Goal: Information Seeking & Learning: Learn about a topic

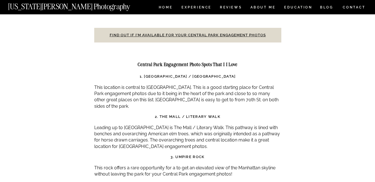
scroll to position [1787, 0]
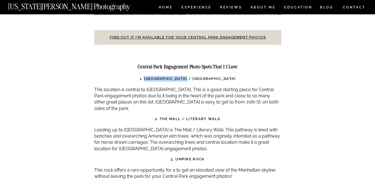
drag, startPoint x: 146, startPoint y: 54, endPoint x: 189, endPoint y: 54, distance: 42.9
click at [189, 76] on strong "1. [GEOGRAPHIC_DATA] / [GEOGRAPHIC_DATA]" at bounding box center [188, 78] width 96 height 4
copy strong "[GEOGRAPHIC_DATA]"
click at [153, 116] on h3 "2. The Mall / Literary Walk" at bounding box center [187, 119] width 187 height 6
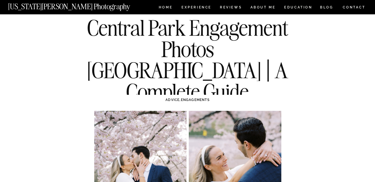
scroll to position [0, 0]
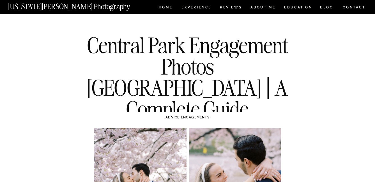
click at [83, 8] on nav "[US_STATE][PERSON_NAME] Photography" at bounding box center [78, 5] width 141 height 5
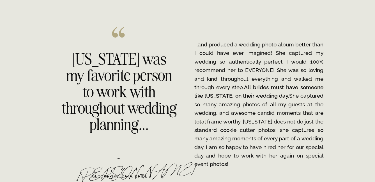
scroll to position [847, 0]
